Goal: Task Accomplishment & Management: Use online tool/utility

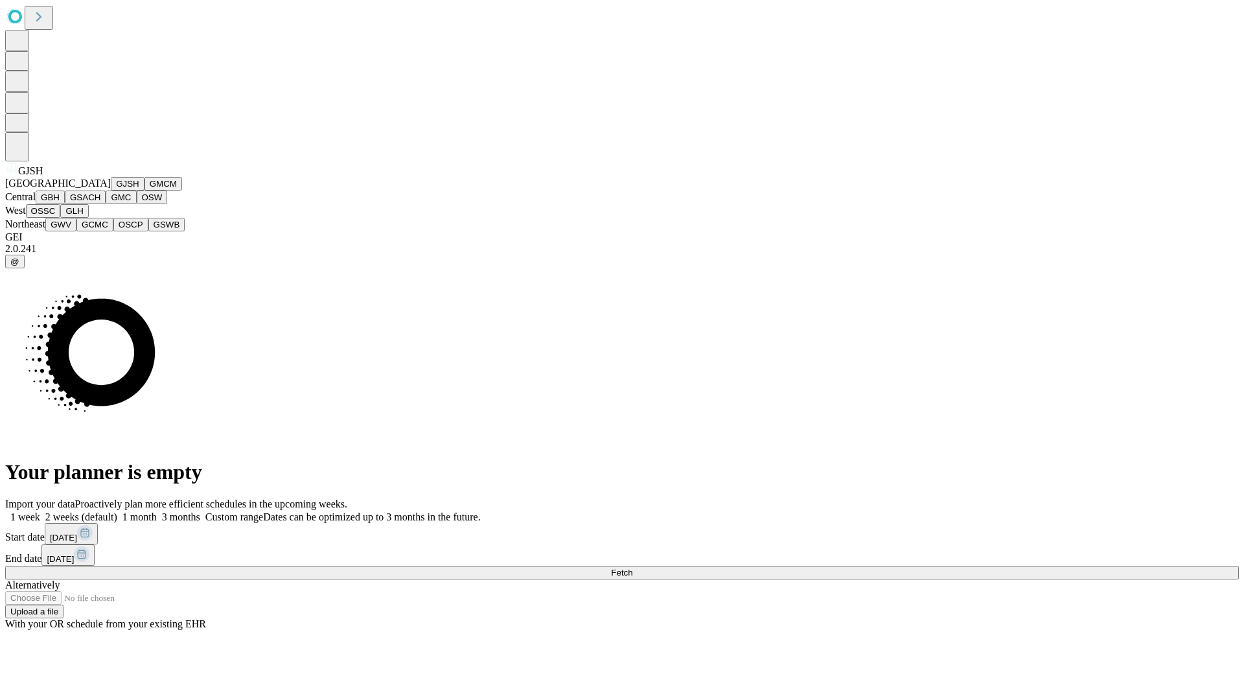
click at [111, 191] on button "GJSH" at bounding box center [128, 184] width 34 height 14
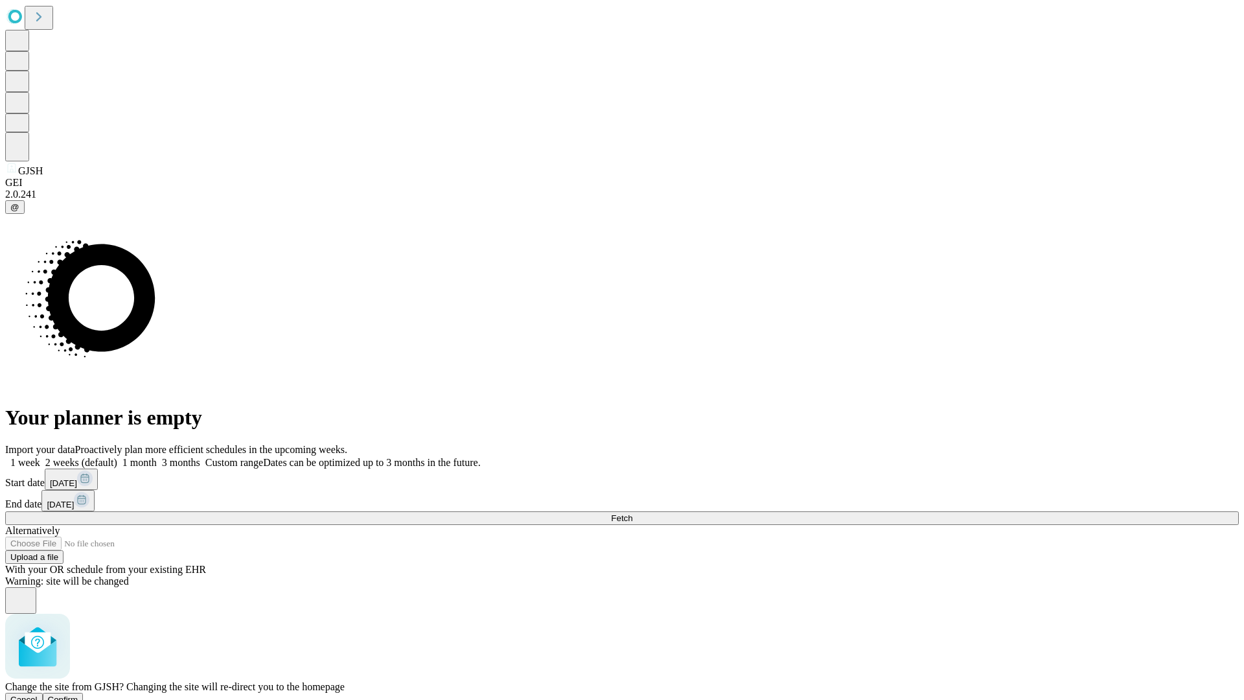
click at [78, 695] on span "Confirm" at bounding box center [63, 700] width 30 height 10
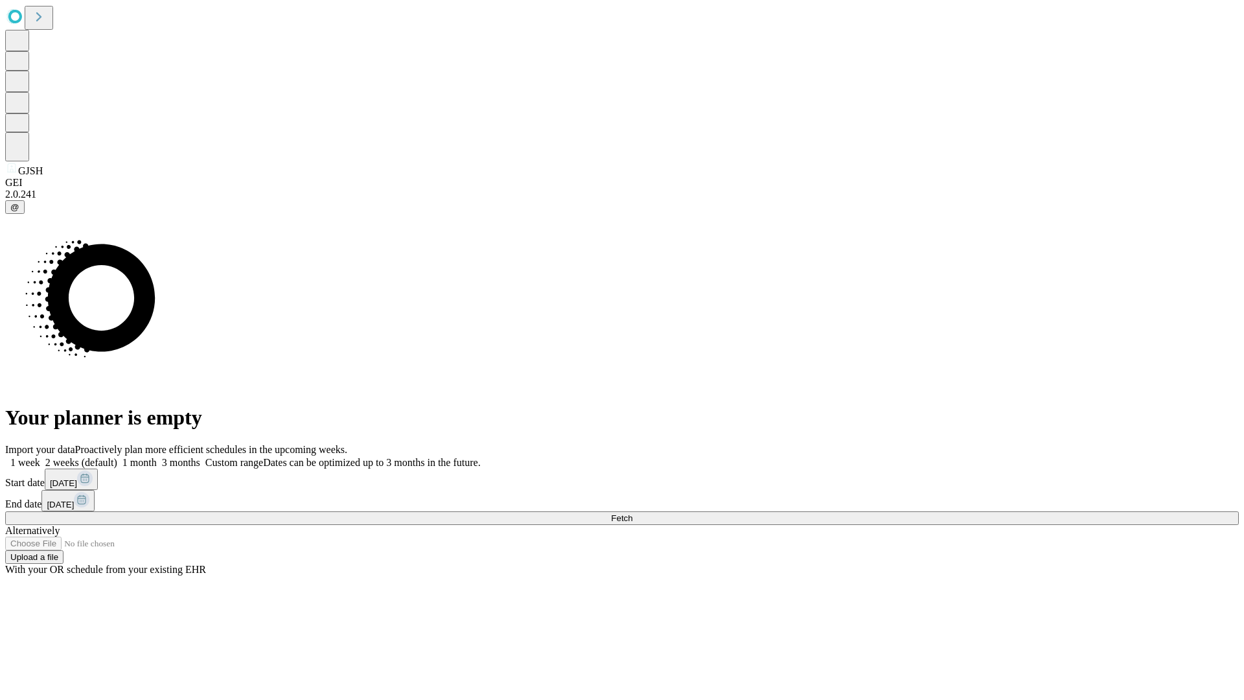
click at [157, 457] on label "1 month" at bounding box center [137, 462] width 40 height 11
click at [633, 513] on span "Fetch" at bounding box center [621, 518] width 21 height 10
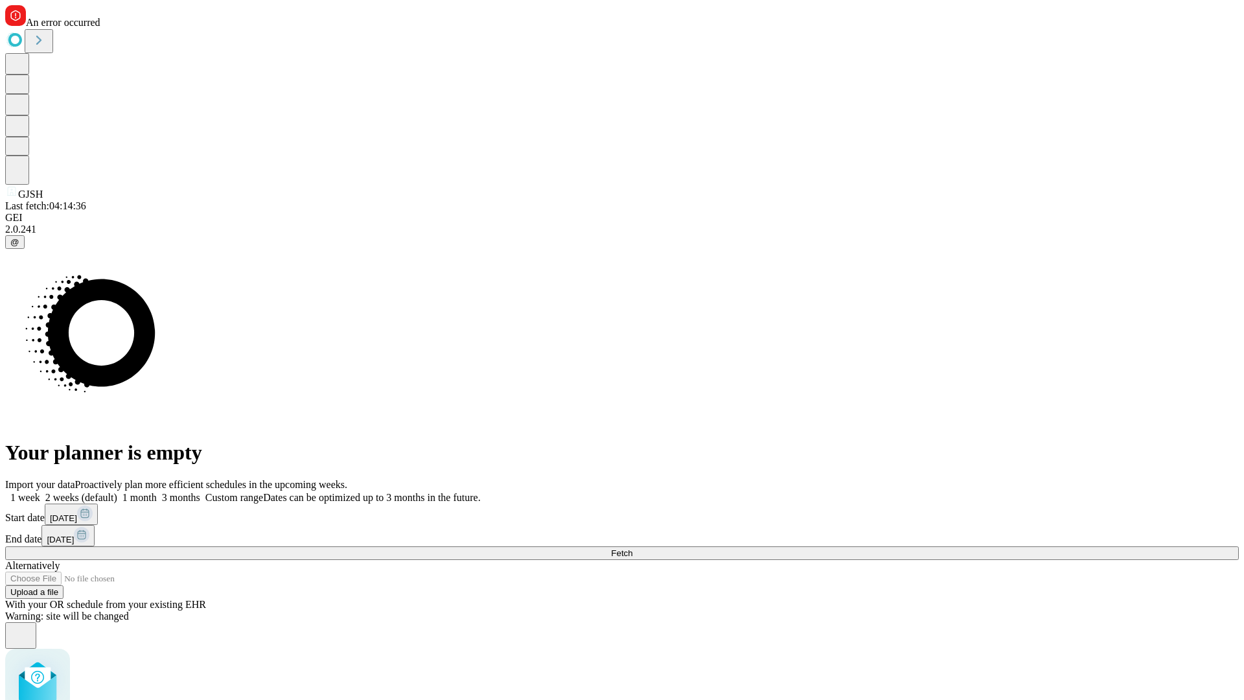
click at [157, 492] on label "1 month" at bounding box center [137, 497] width 40 height 11
click at [633, 548] on span "Fetch" at bounding box center [621, 553] width 21 height 10
click at [157, 492] on label "1 month" at bounding box center [137, 497] width 40 height 11
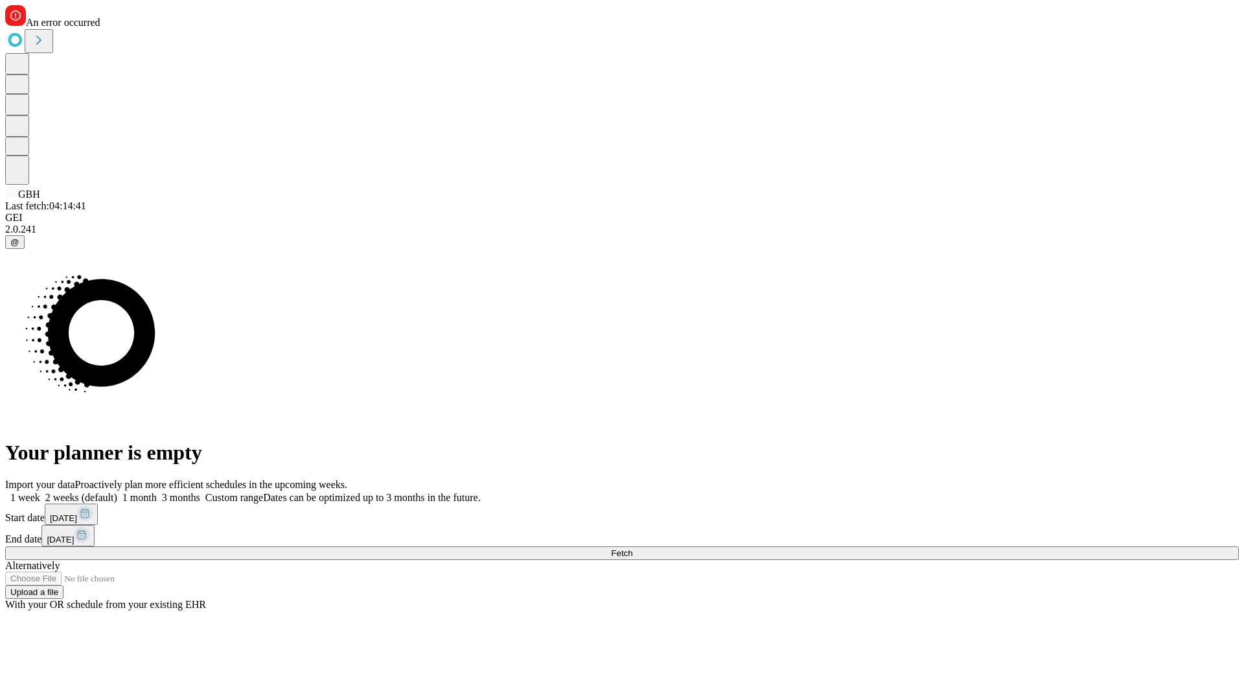
click at [633, 548] on span "Fetch" at bounding box center [621, 553] width 21 height 10
click at [157, 492] on label "1 month" at bounding box center [137, 497] width 40 height 11
click at [633, 548] on span "Fetch" at bounding box center [621, 553] width 21 height 10
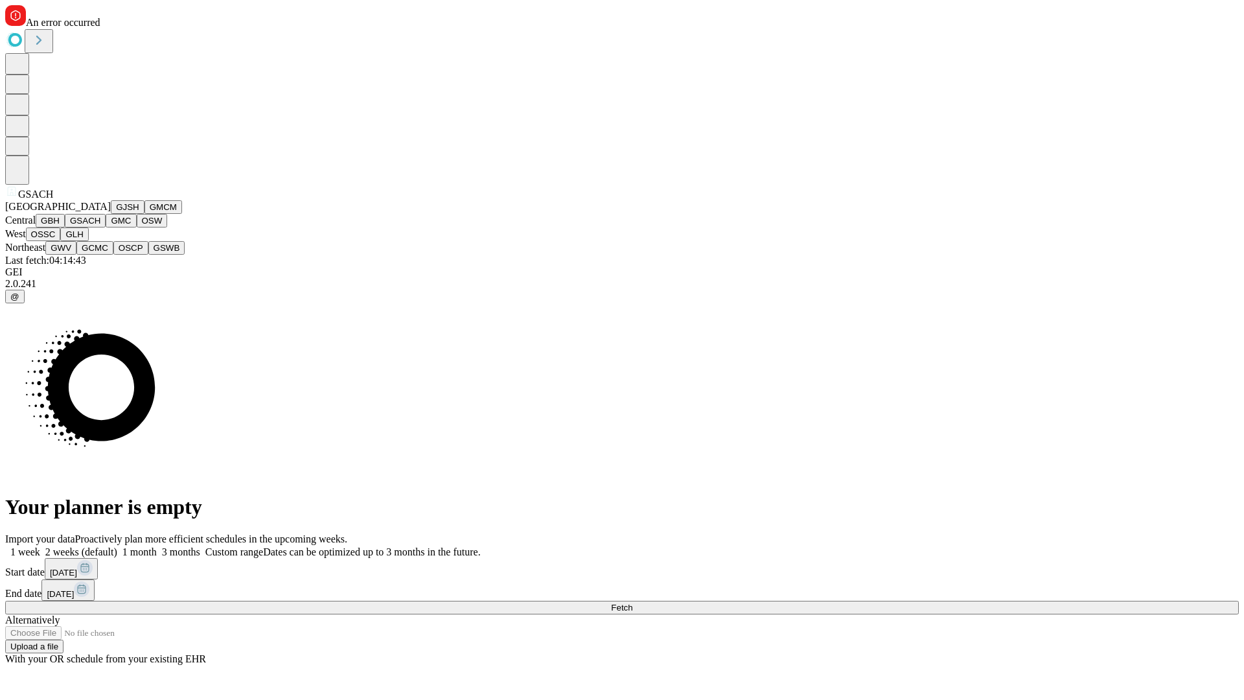
click at [106, 228] on button "GMC" at bounding box center [121, 221] width 30 height 14
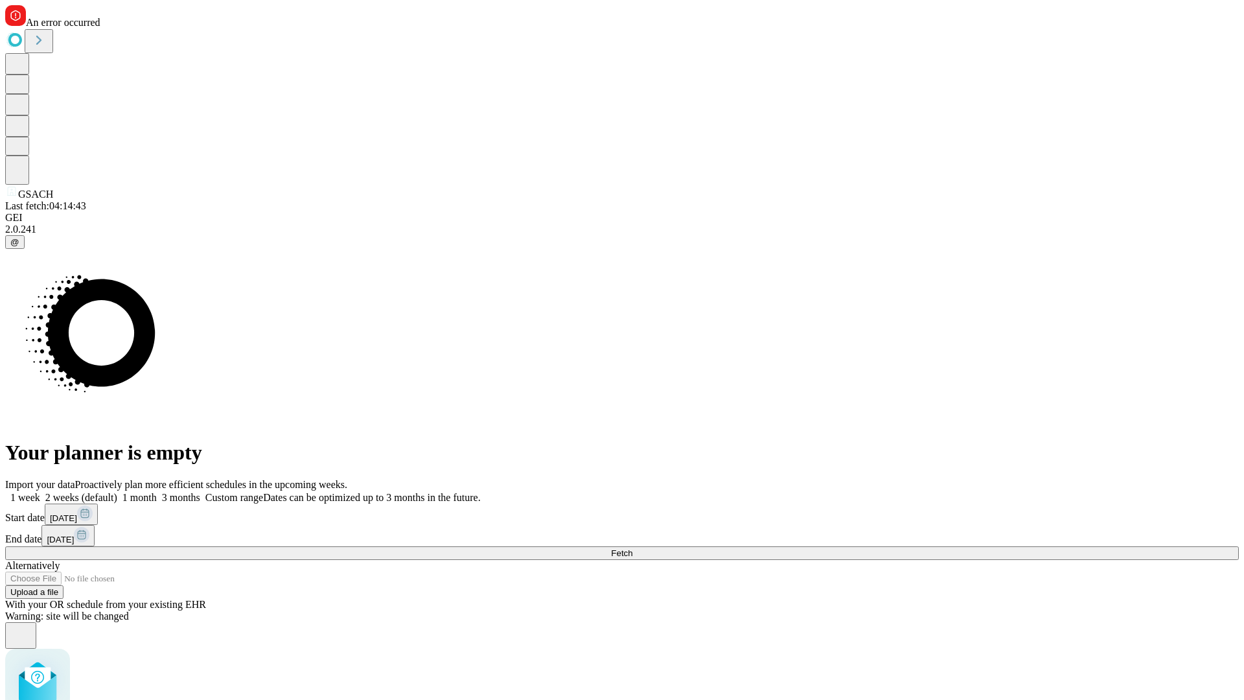
click at [157, 492] on label "1 month" at bounding box center [137, 497] width 40 height 11
click at [633, 548] on span "Fetch" at bounding box center [621, 553] width 21 height 10
click at [157, 492] on label "1 month" at bounding box center [137, 497] width 40 height 11
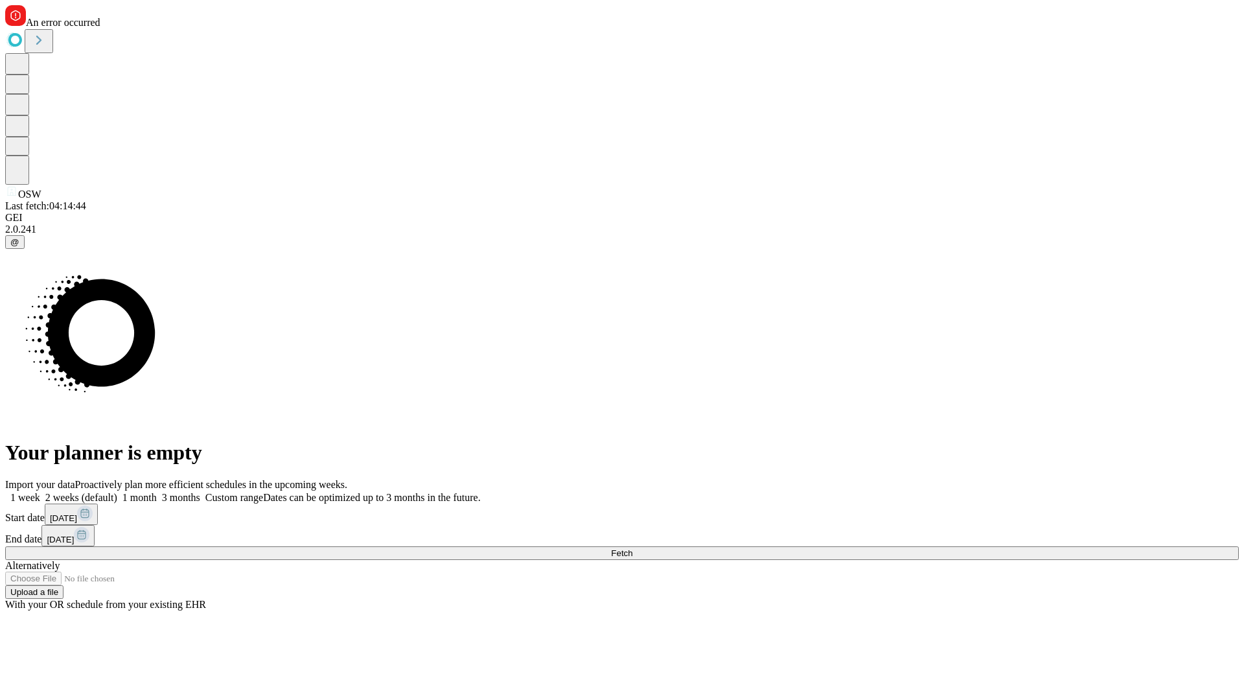
click at [633, 548] on span "Fetch" at bounding box center [621, 553] width 21 height 10
click at [157, 492] on label "1 month" at bounding box center [137, 497] width 40 height 11
click at [633, 548] on span "Fetch" at bounding box center [621, 553] width 21 height 10
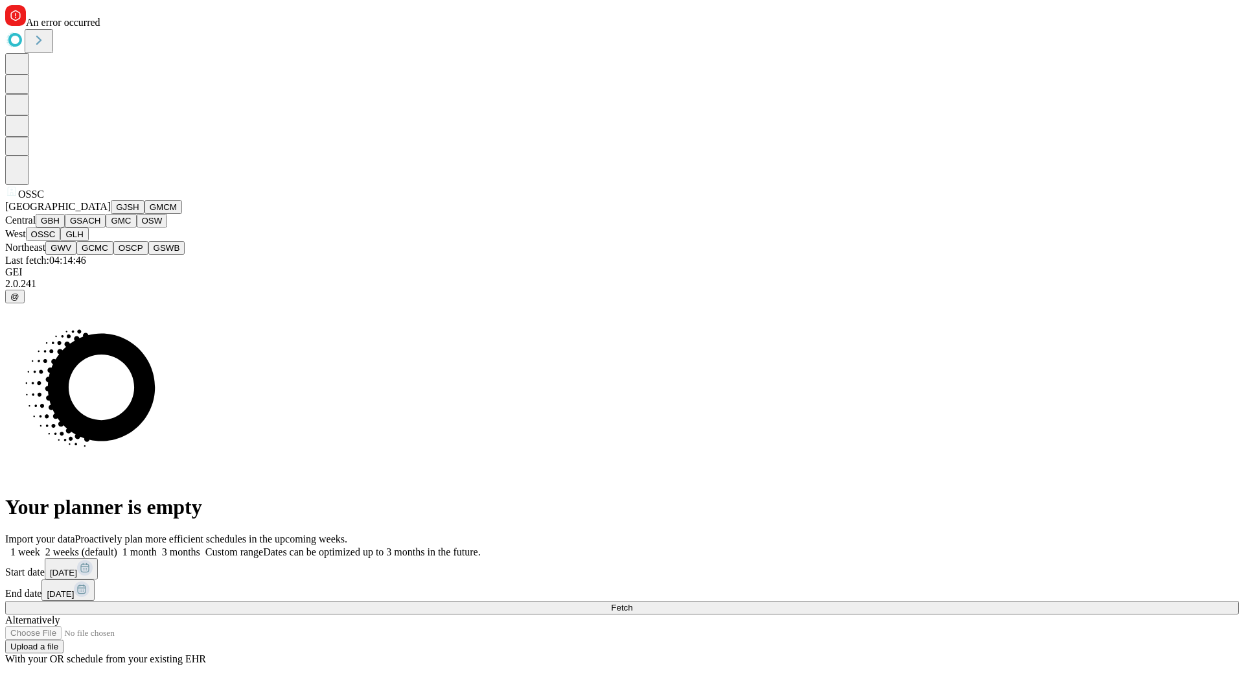
click at [88, 241] on button "GLH" at bounding box center [74, 235] width 28 height 14
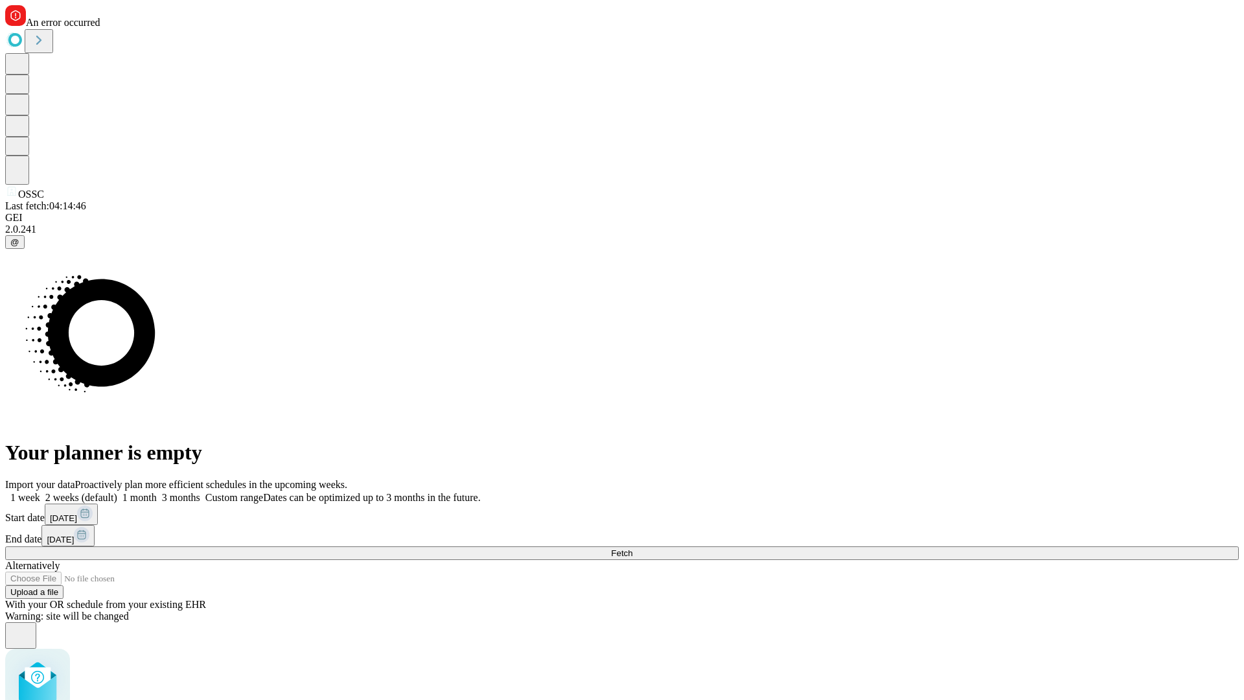
click at [157, 492] on label "1 month" at bounding box center [137, 497] width 40 height 11
click at [633, 548] on span "Fetch" at bounding box center [621, 553] width 21 height 10
click at [157, 492] on label "1 month" at bounding box center [137, 497] width 40 height 11
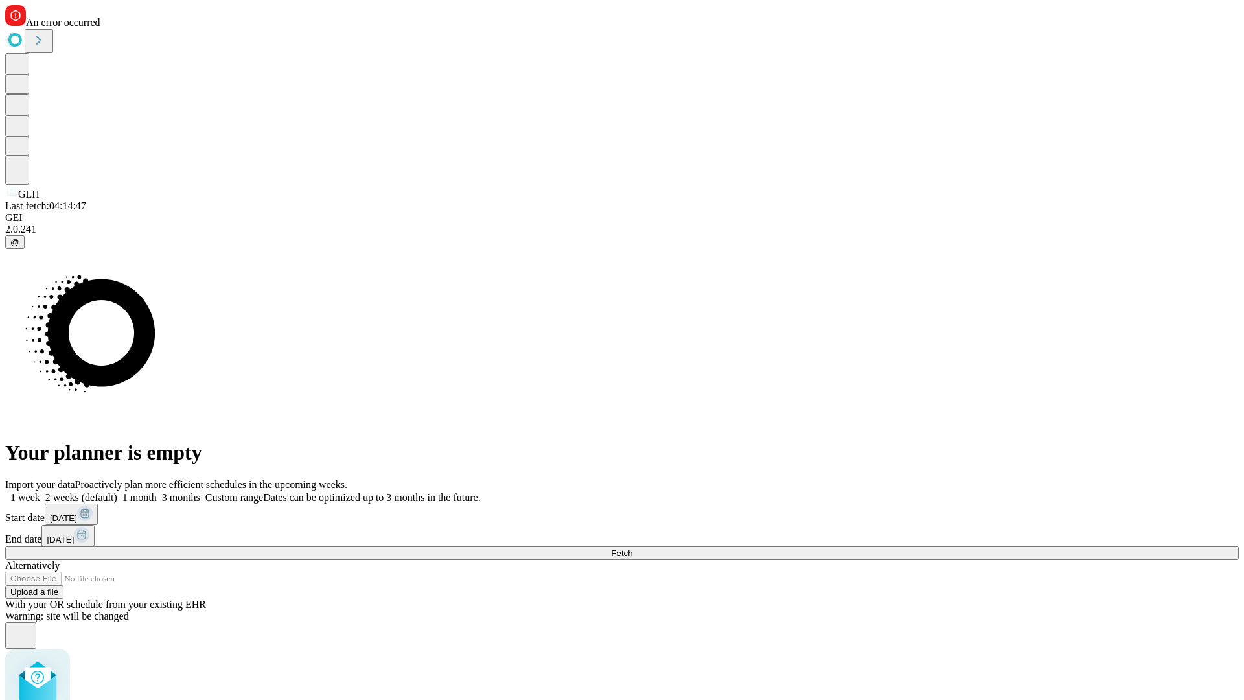
click at [633, 548] on span "Fetch" at bounding box center [621, 553] width 21 height 10
